Goal: Register for event/course

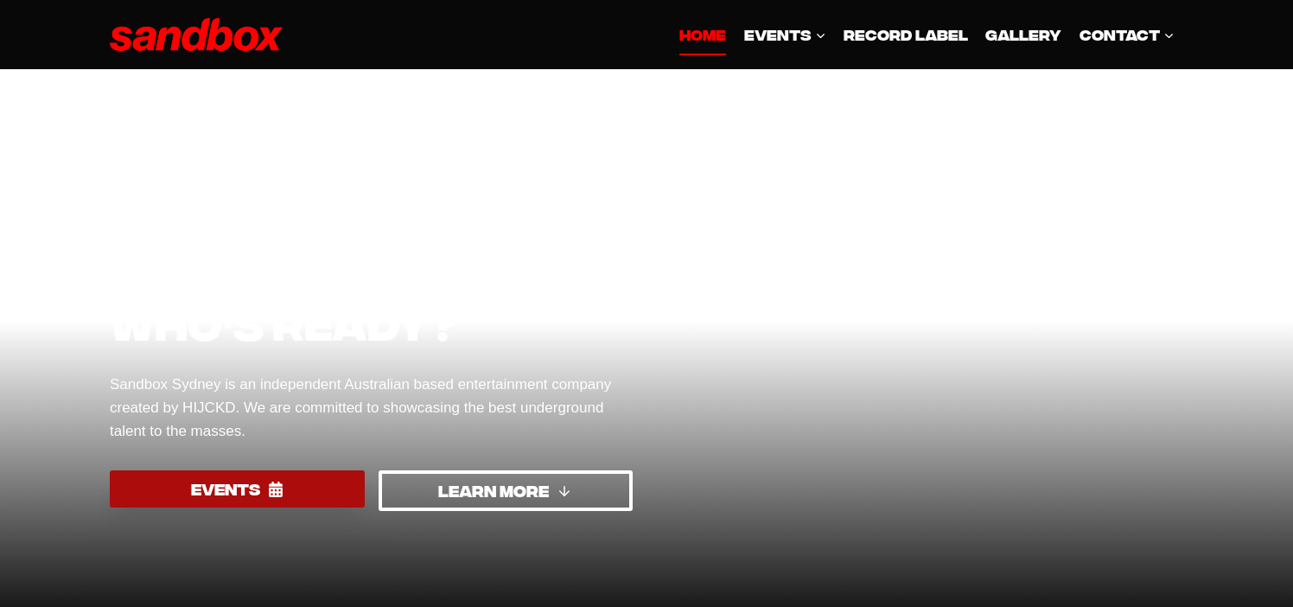
click at [317, 481] on link "EVENTS" at bounding box center [237, 488] width 255 height 37
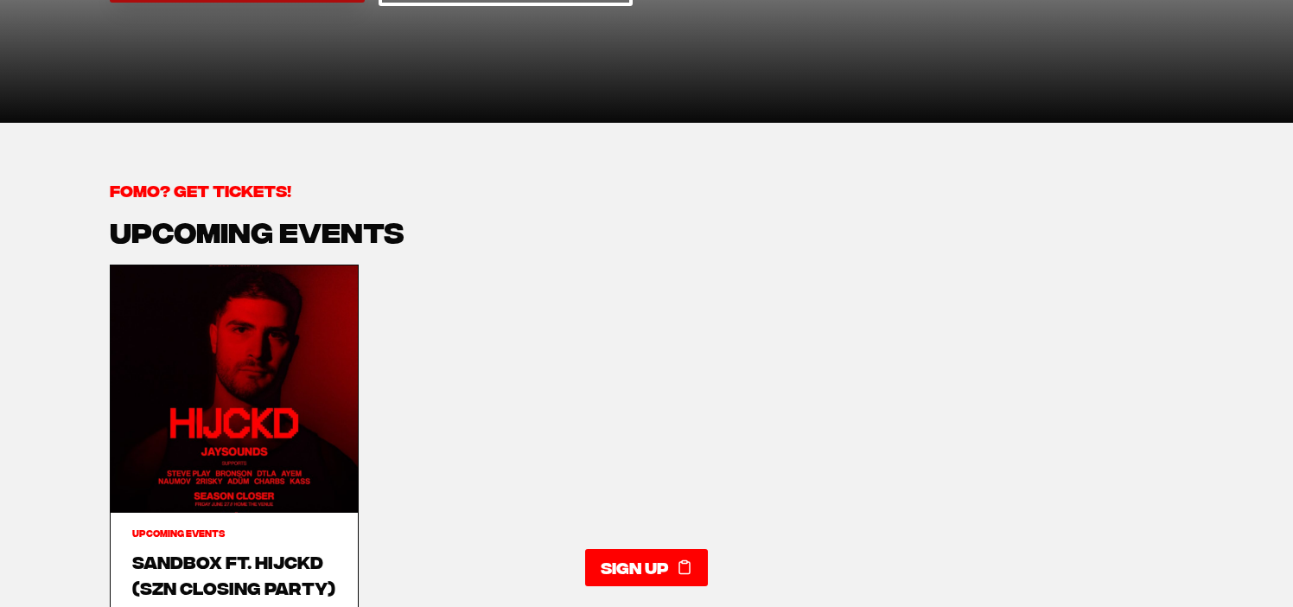
scroll to position [519, 0]
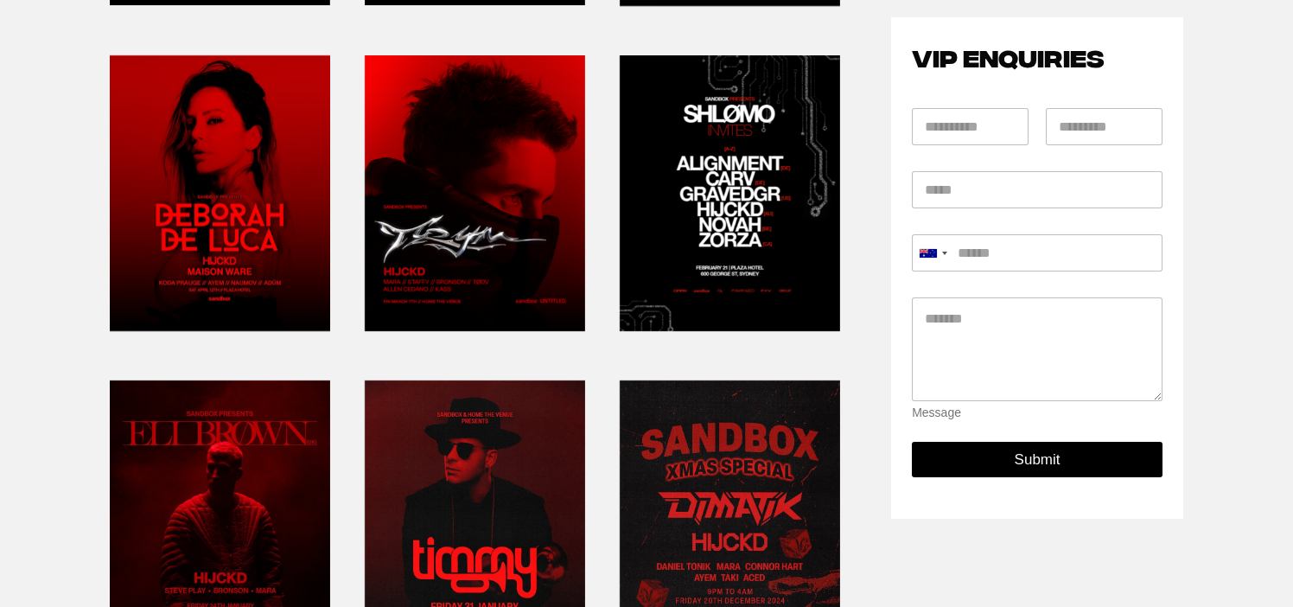
scroll to position [657, 0]
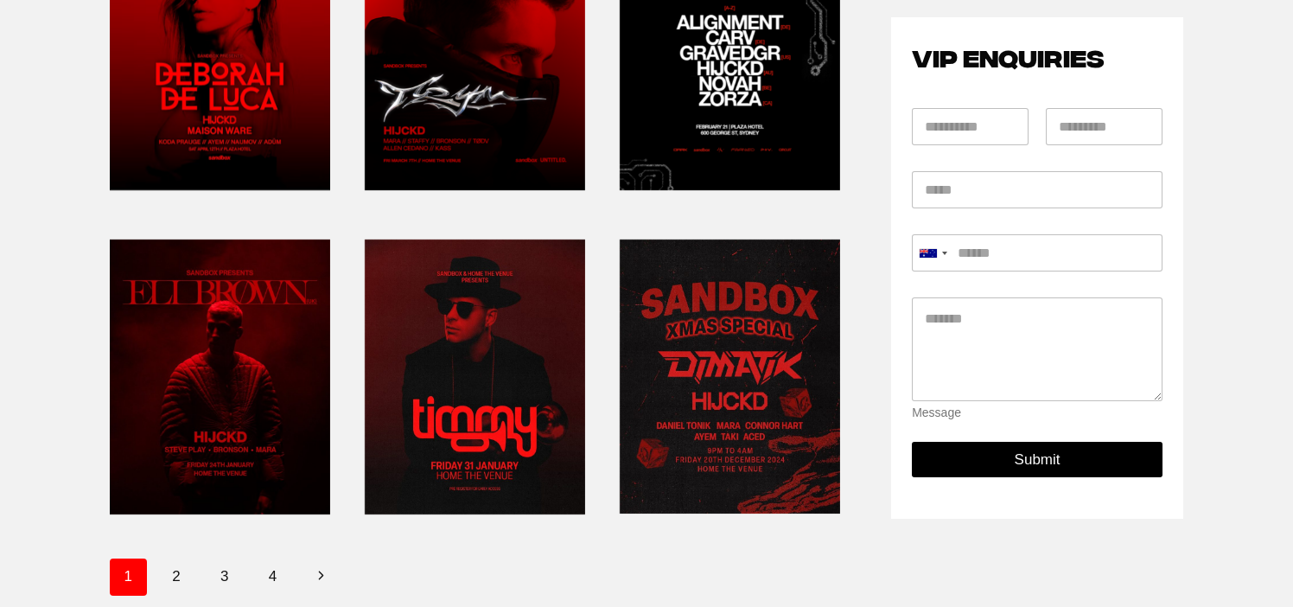
click at [432, 417] on link at bounding box center [475, 377] width 220 height 290
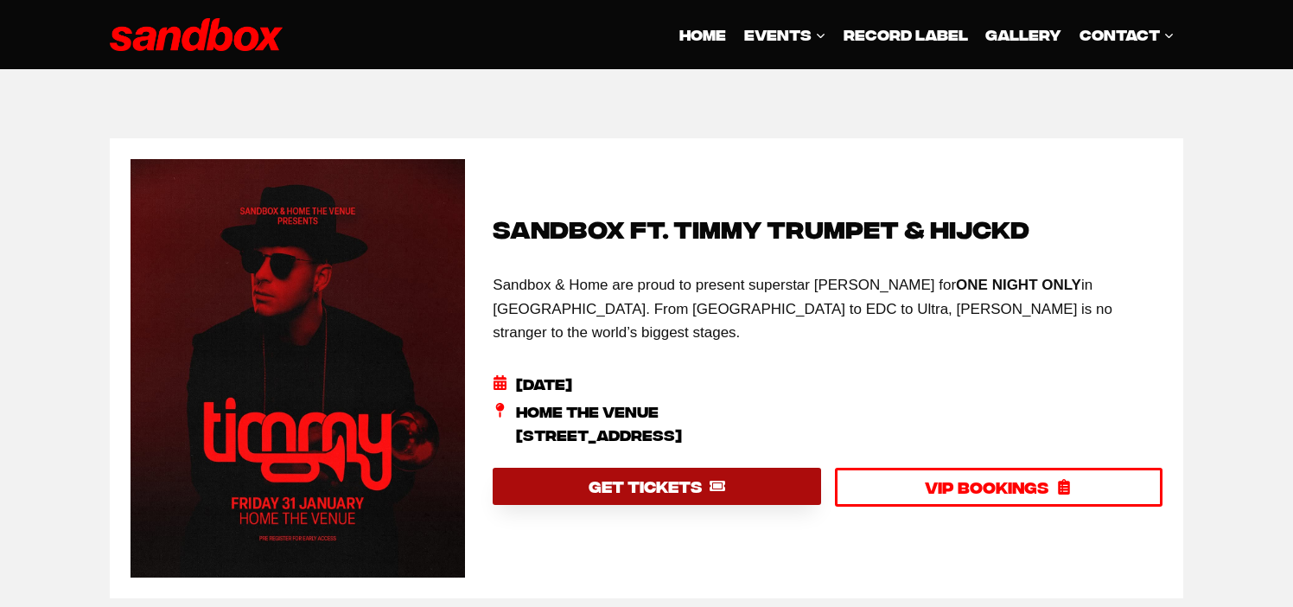
click at [731, 477] on link "GET TICKETS" at bounding box center [657, 486] width 328 height 37
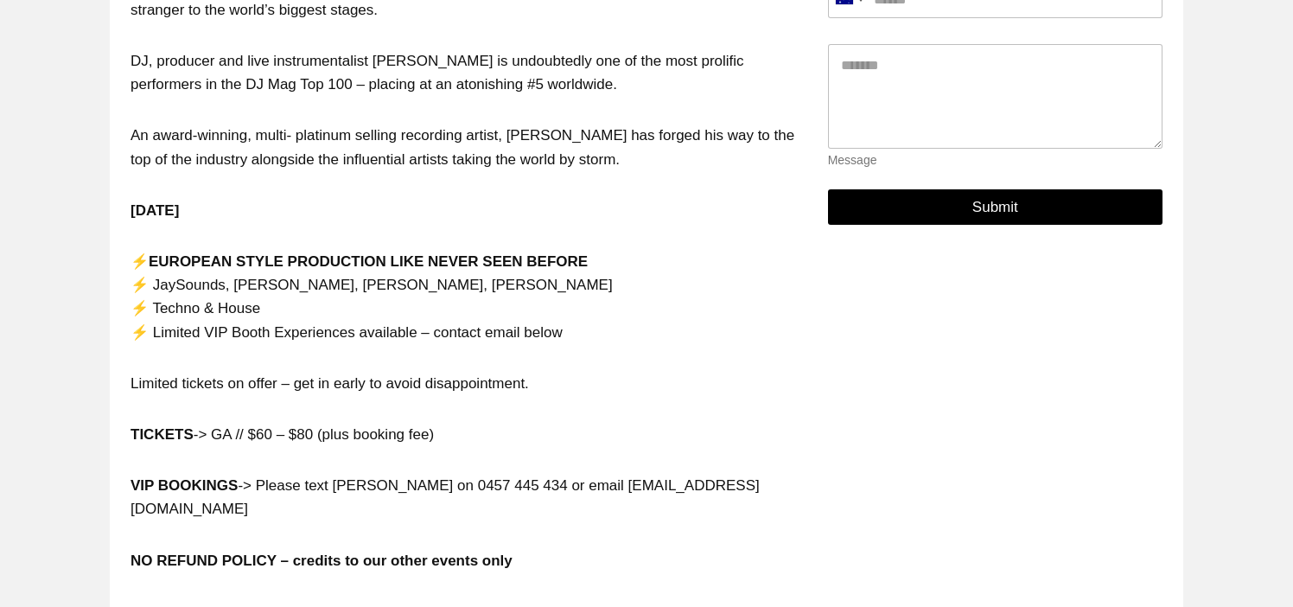
scroll to position [1047, 0]
